Goal: Task Accomplishment & Management: Complete application form

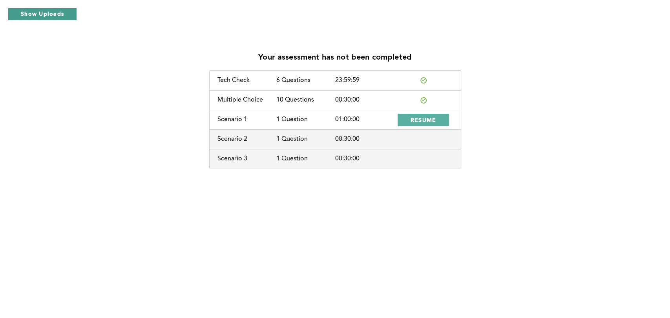
click at [31, 18] on button "Show Uploads" at bounding box center [42, 14] width 69 height 13
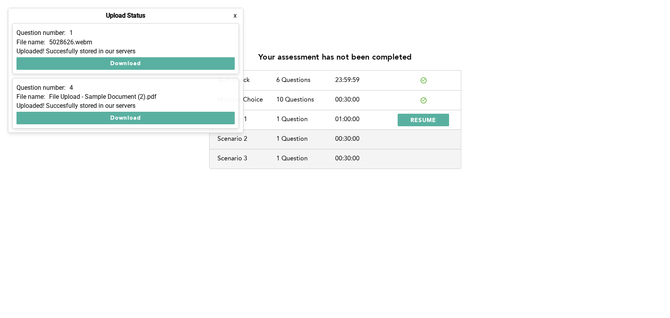
click at [31, 18] on div "Upload Status x" at bounding box center [125, 15] width 235 height 15
click at [233, 16] on button "x" at bounding box center [235, 16] width 8 height 8
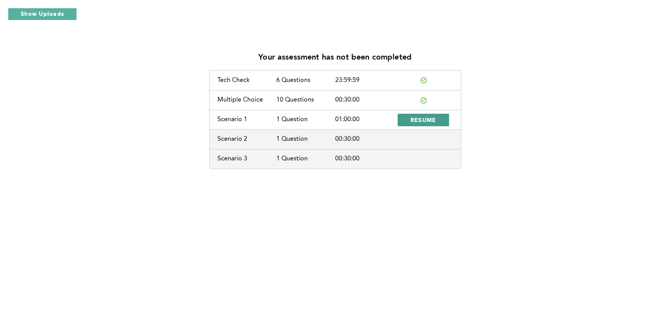
click at [431, 123] on span "RESUME" at bounding box center [424, 119] width 26 height 7
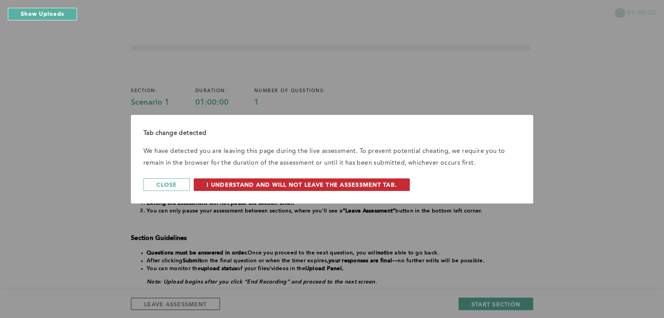
click at [355, 186] on span "I understand and will not leave the assessment tab." at bounding box center [302, 184] width 190 height 7
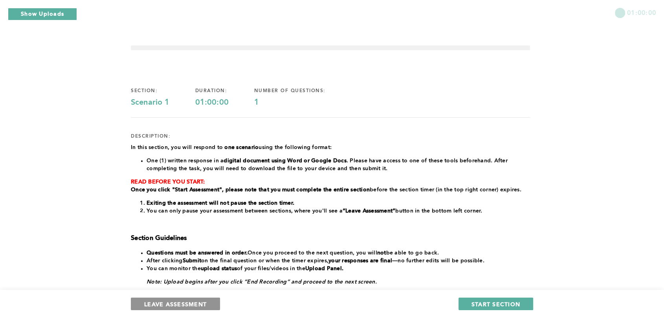
click at [161, 305] on span "LEAVE ASSESSMENT" at bounding box center [175, 304] width 62 height 7
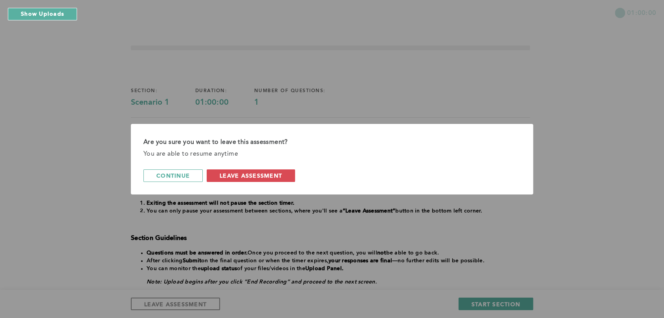
click at [226, 182] on div "Are you sure you want to leave this assessment? You are able to resume anytime …" at bounding box center [332, 159] width 402 height 71
click at [227, 179] on span "leave assessment" at bounding box center [250, 175] width 62 height 7
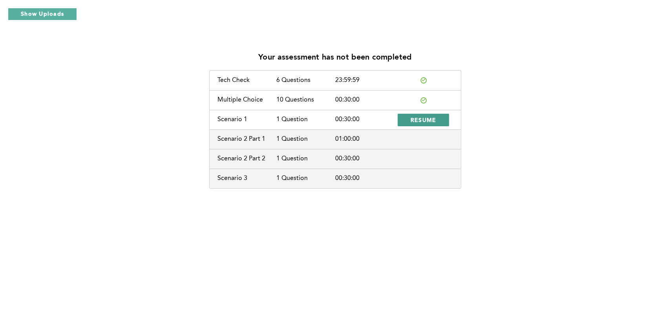
click at [416, 121] on span "RESUME" at bounding box center [424, 119] width 26 height 7
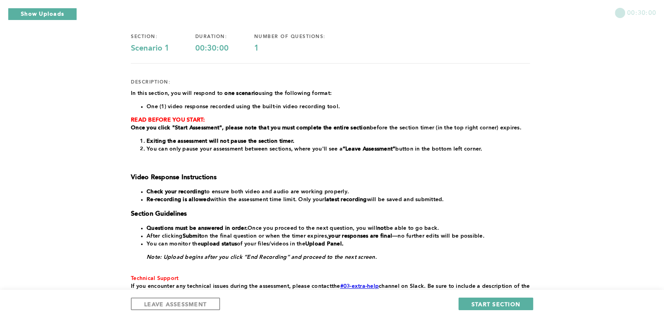
scroll to position [57, 0]
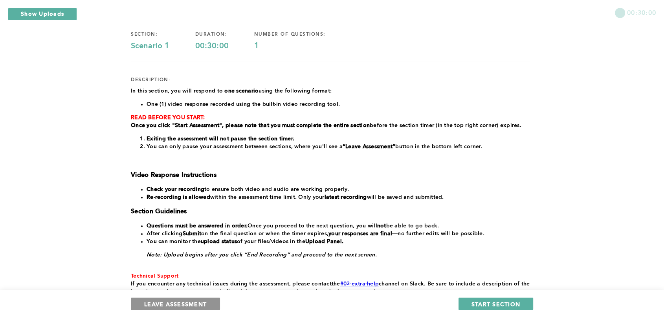
click at [178, 306] on span "LEAVE ASSESSMENT" at bounding box center [175, 304] width 62 height 7
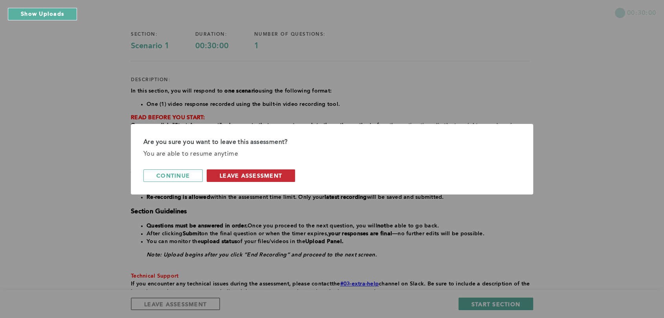
click at [253, 174] on span "leave assessment" at bounding box center [250, 175] width 62 height 7
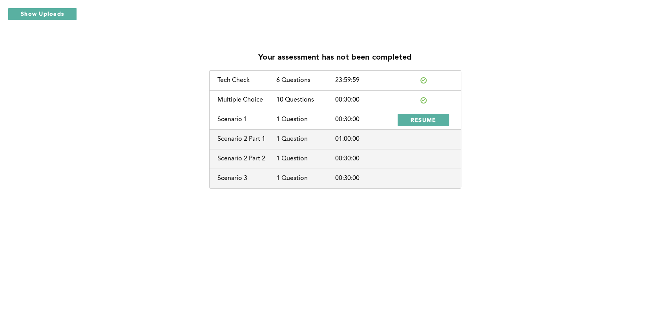
click at [538, 72] on div "Your assessment has not been completed Tech Check 6 Questions 23:59:59 Multiple…" at bounding box center [335, 117] width 658 height 143
